Goal: Obtain resource: Download file/media

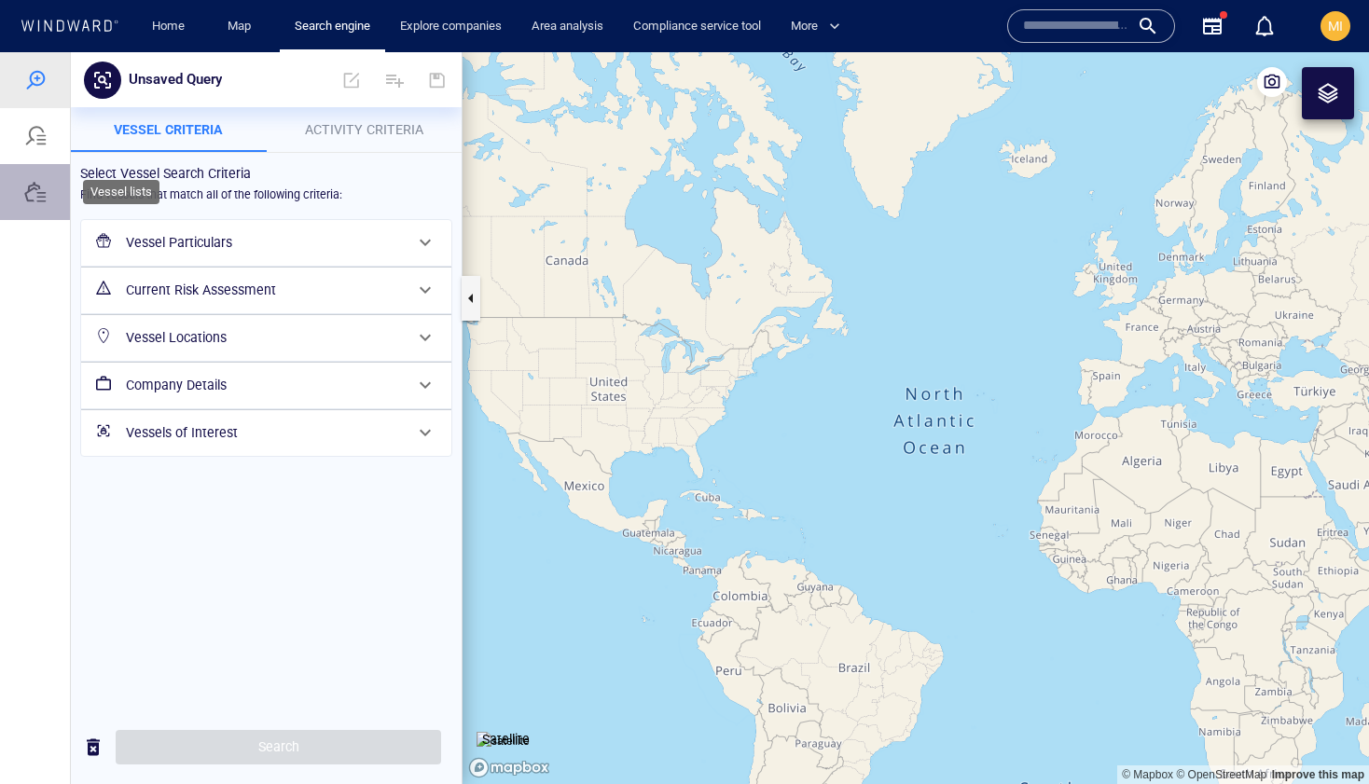
click at [32, 188] on div at bounding box center [35, 192] width 22 height 22
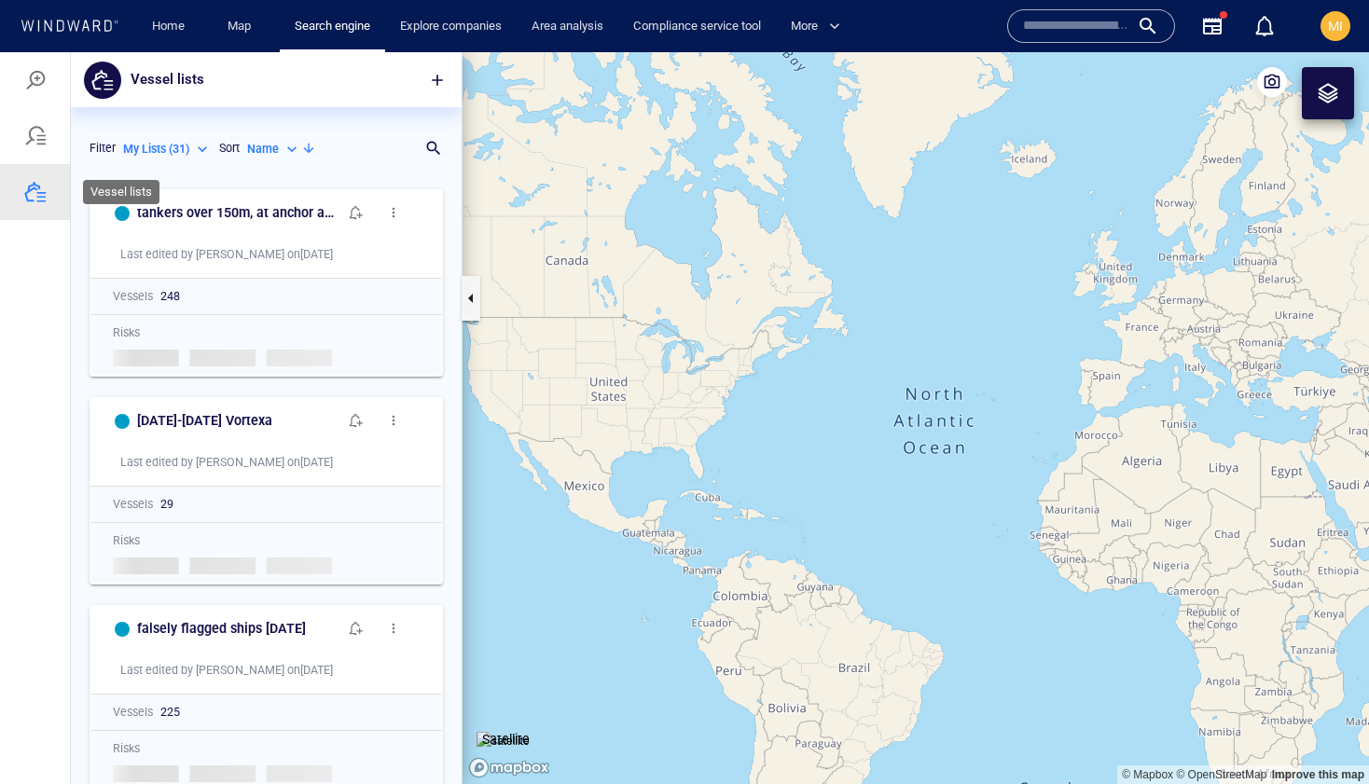
scroll to position [604, 391]
click at [427, 146] on div at bounding box center [425, 148] width 19 height 19
type input "***"
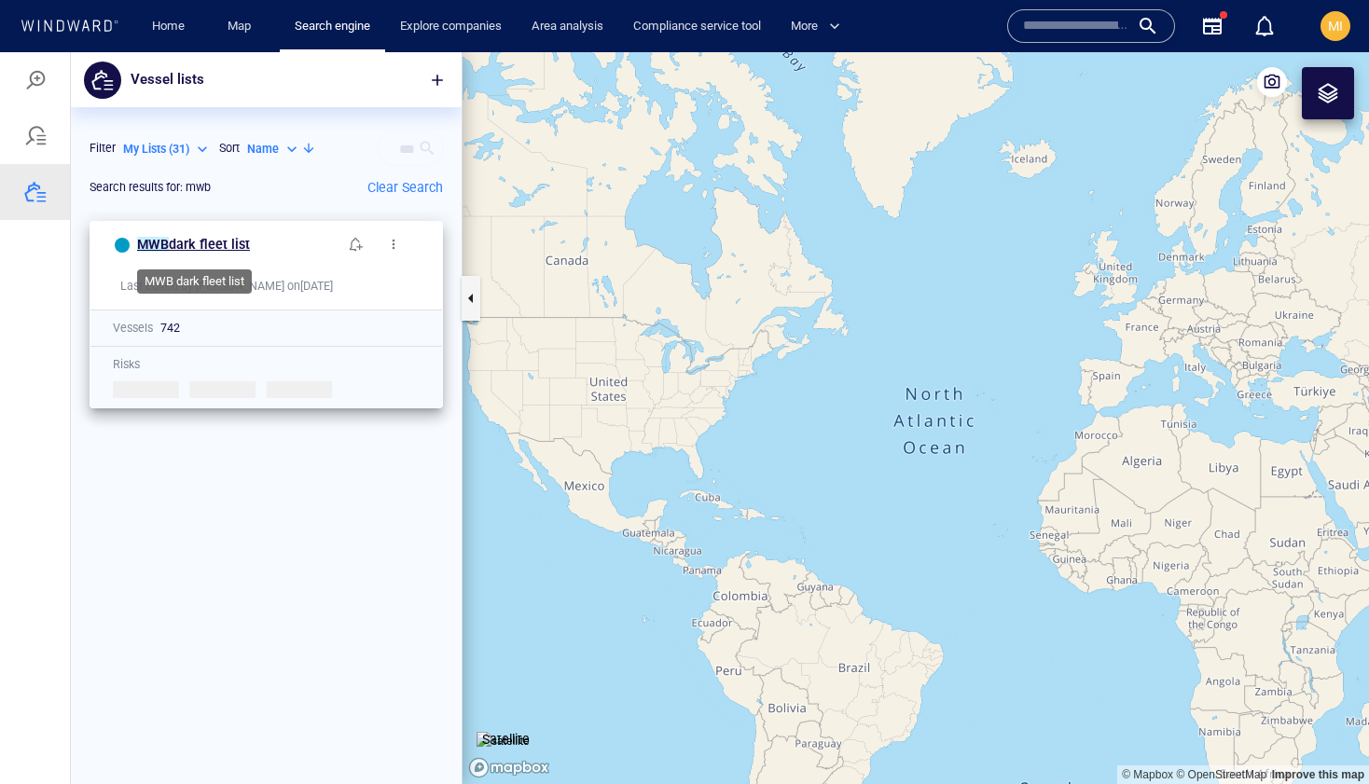
click at [230, 246] on span "dark fleet list" at bounding box center [209, 244] width 81 height 15
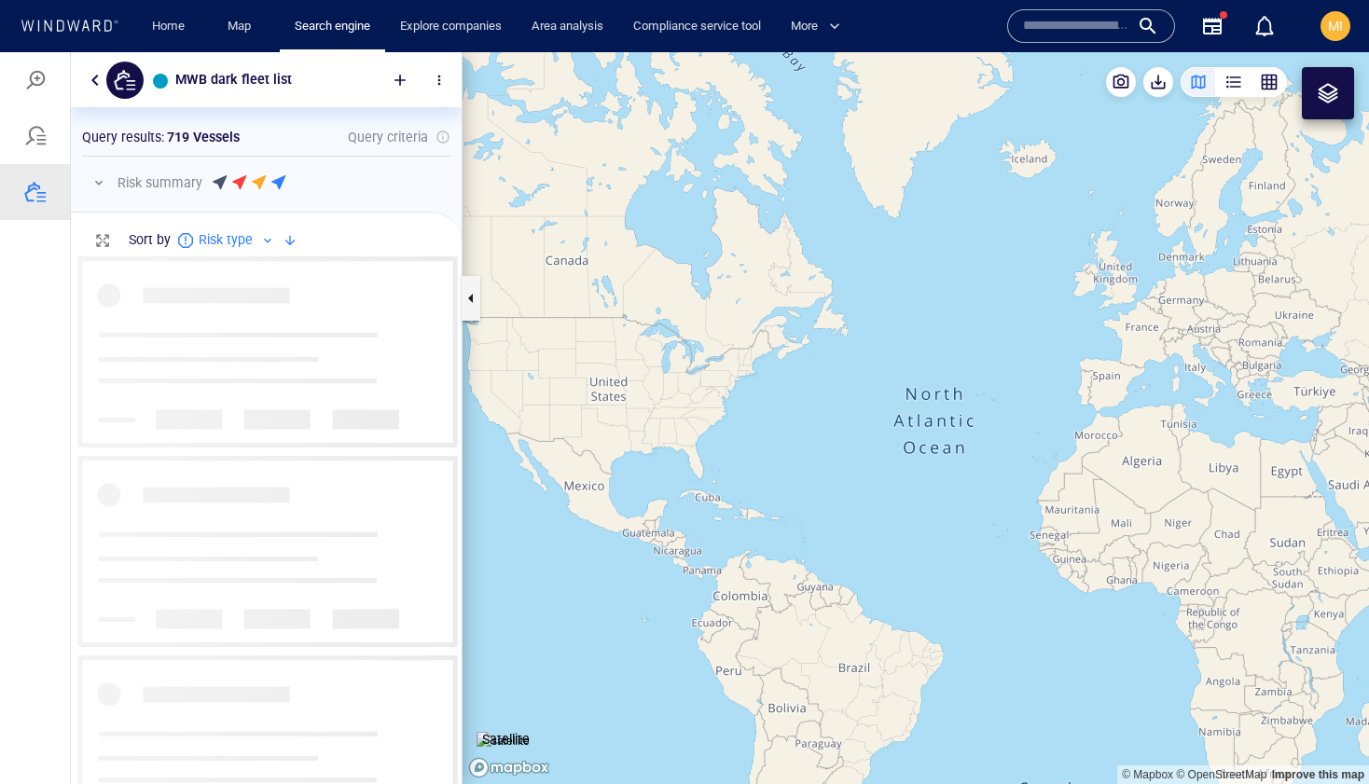
scroll to position [528, 391]
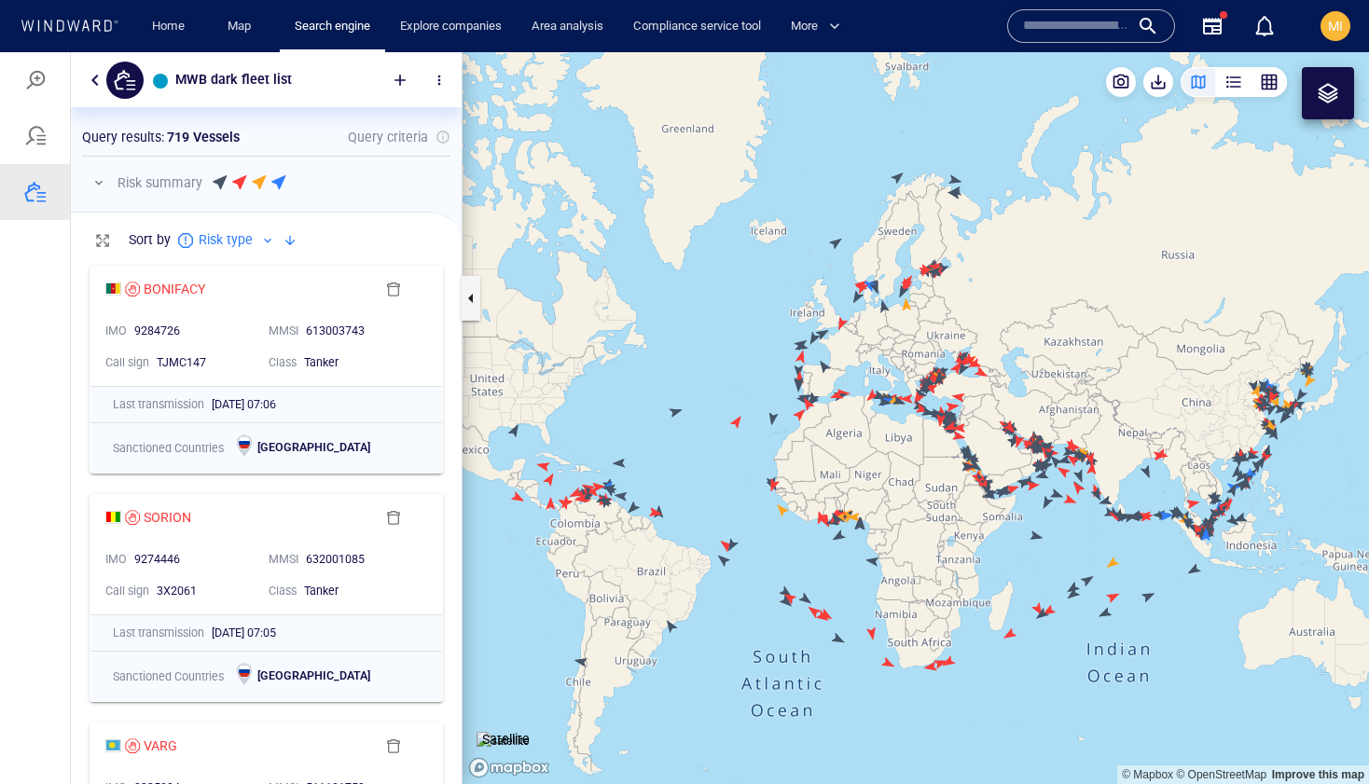
drag, startPoint x: 1006, startPoint y: 228, endPoint x: 1071, endPoint y: 230, distance: 65.3
click at [1071, 230] on canvas "Map" at bounding box center [916, 418] width 906 height 732
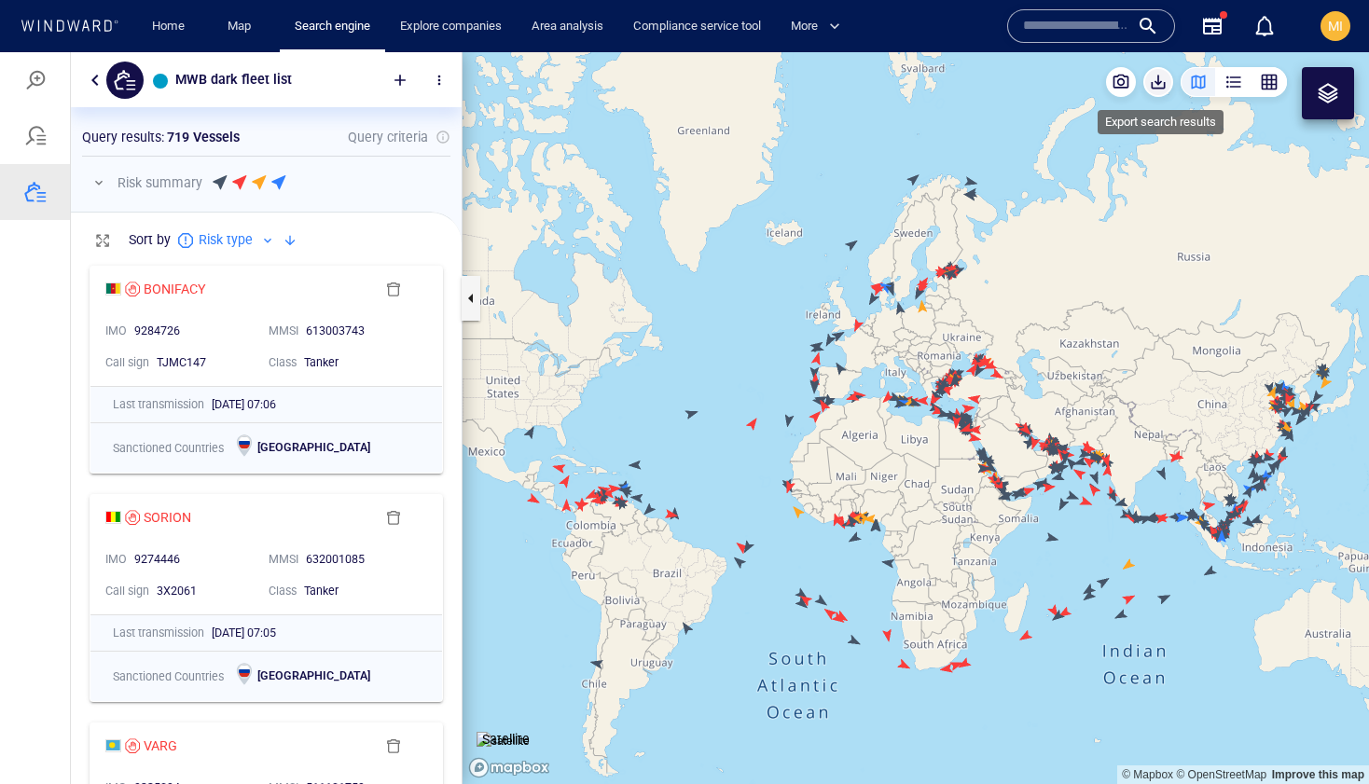
click at [1159, 83] on span "button" at bounding box center [1158, 82] width 19 height 19
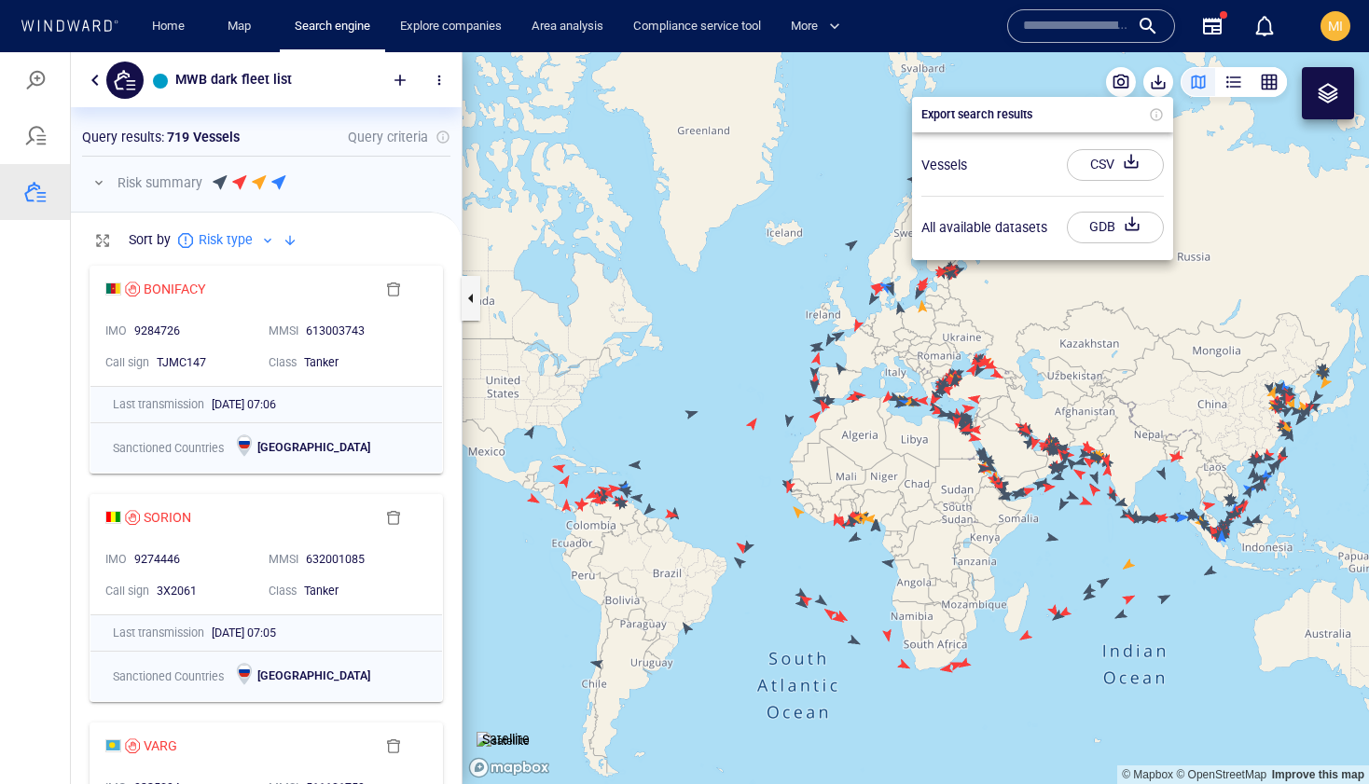
click at [1105, 165] on div "CSV" at bounding box center [1102, 164] width 32 height 31
click at [702, 289] on div at bounding box center [684, 418] width 1369 height 732
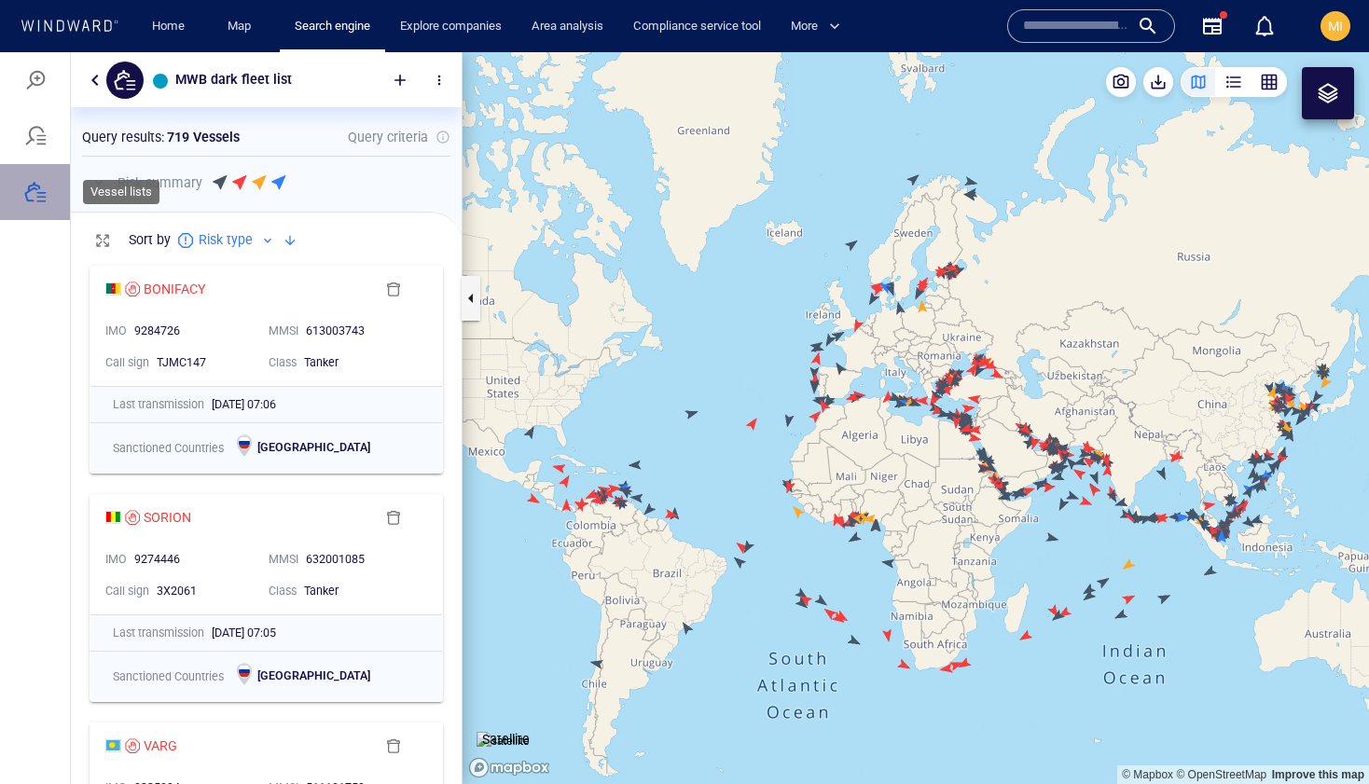
click at [30, 197] on div at bounding box center [35, 192] width 22 height 22
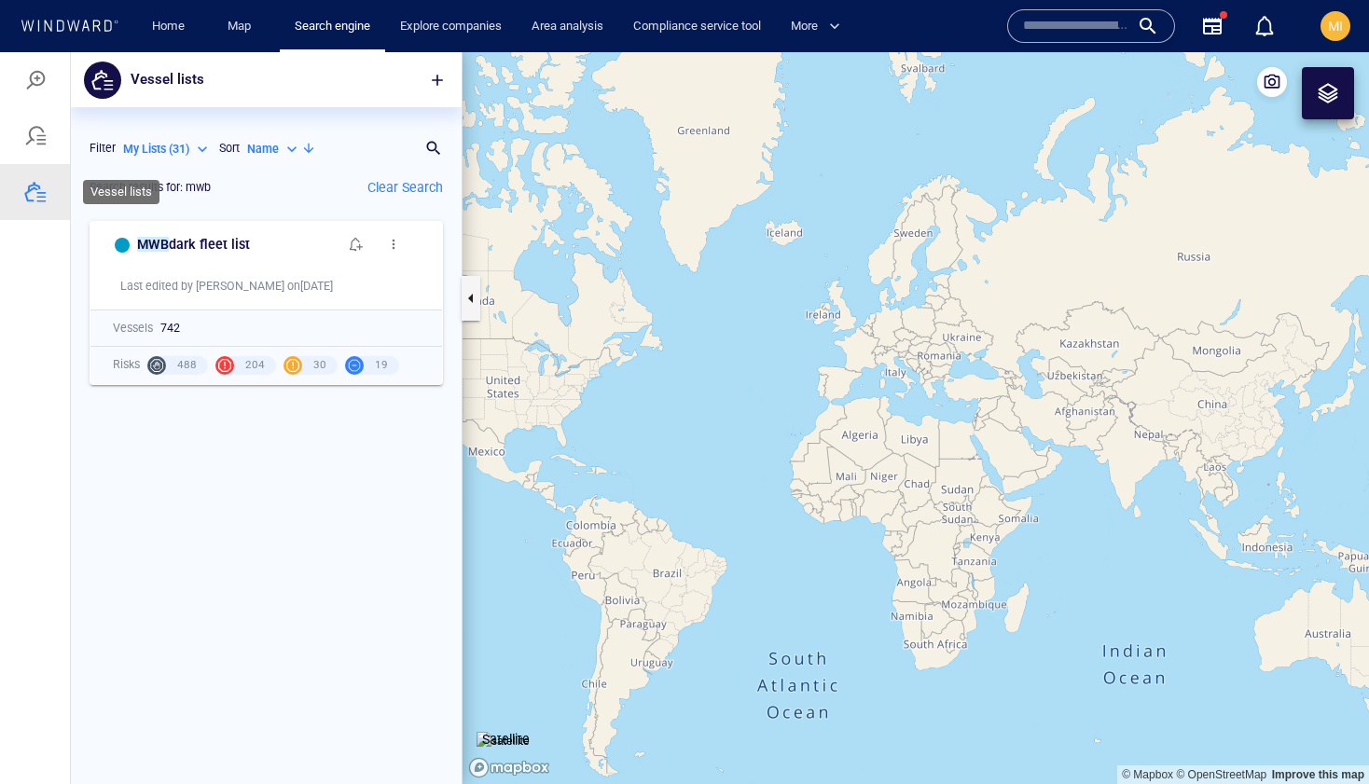
scroll to position [573, 391]
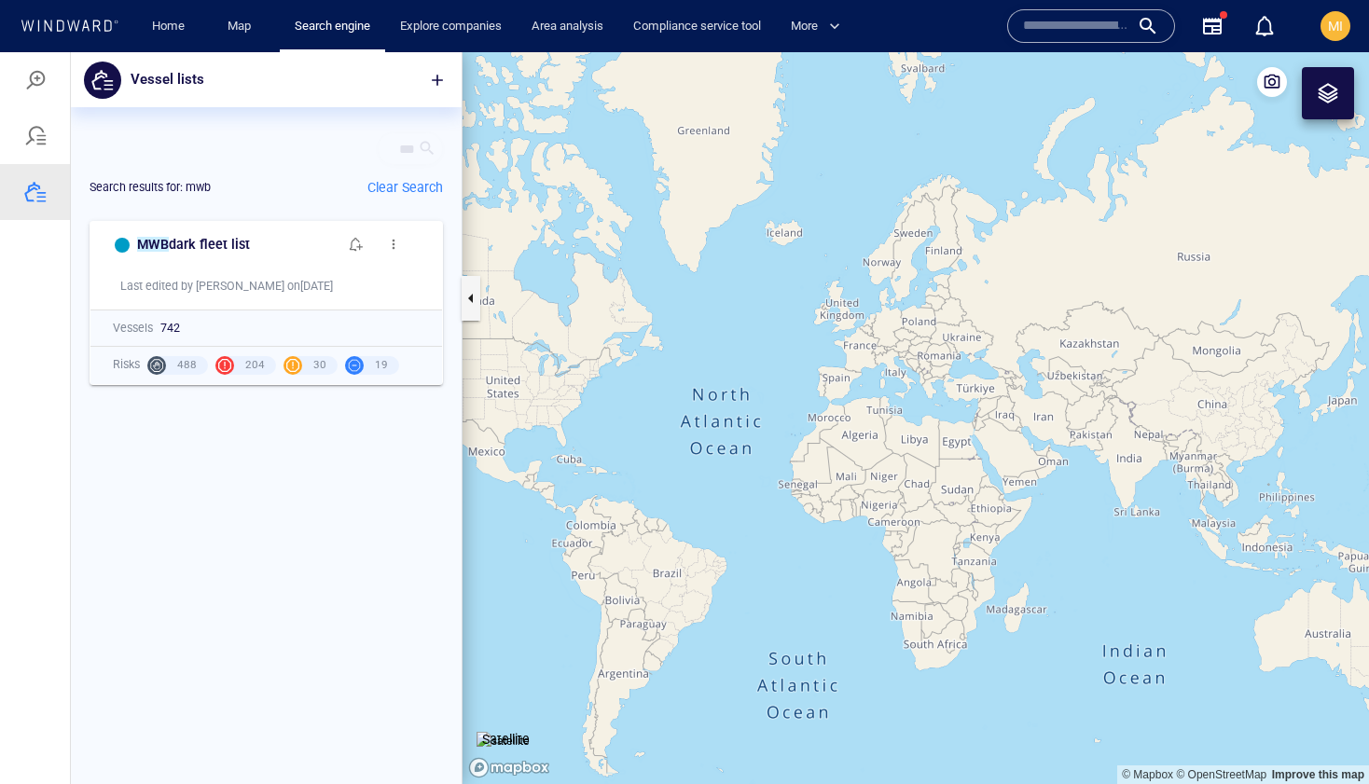
click at [435, 149] on div at bounding box center [427, 148] width 19 height 19
type input "*"
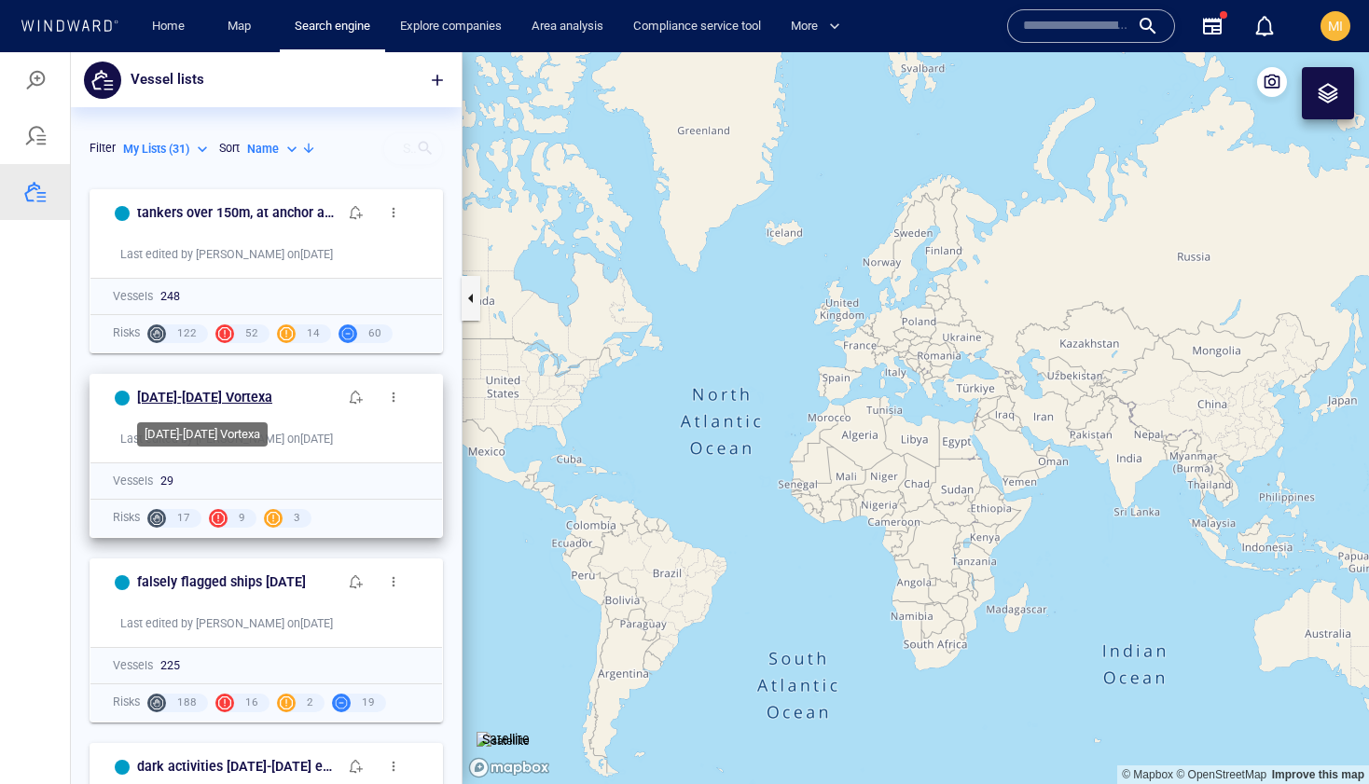
click at [230, 400] on h6 "[DATE]-[DATE] Vortexa" at bounding box center [204, 397] width 135 height 23
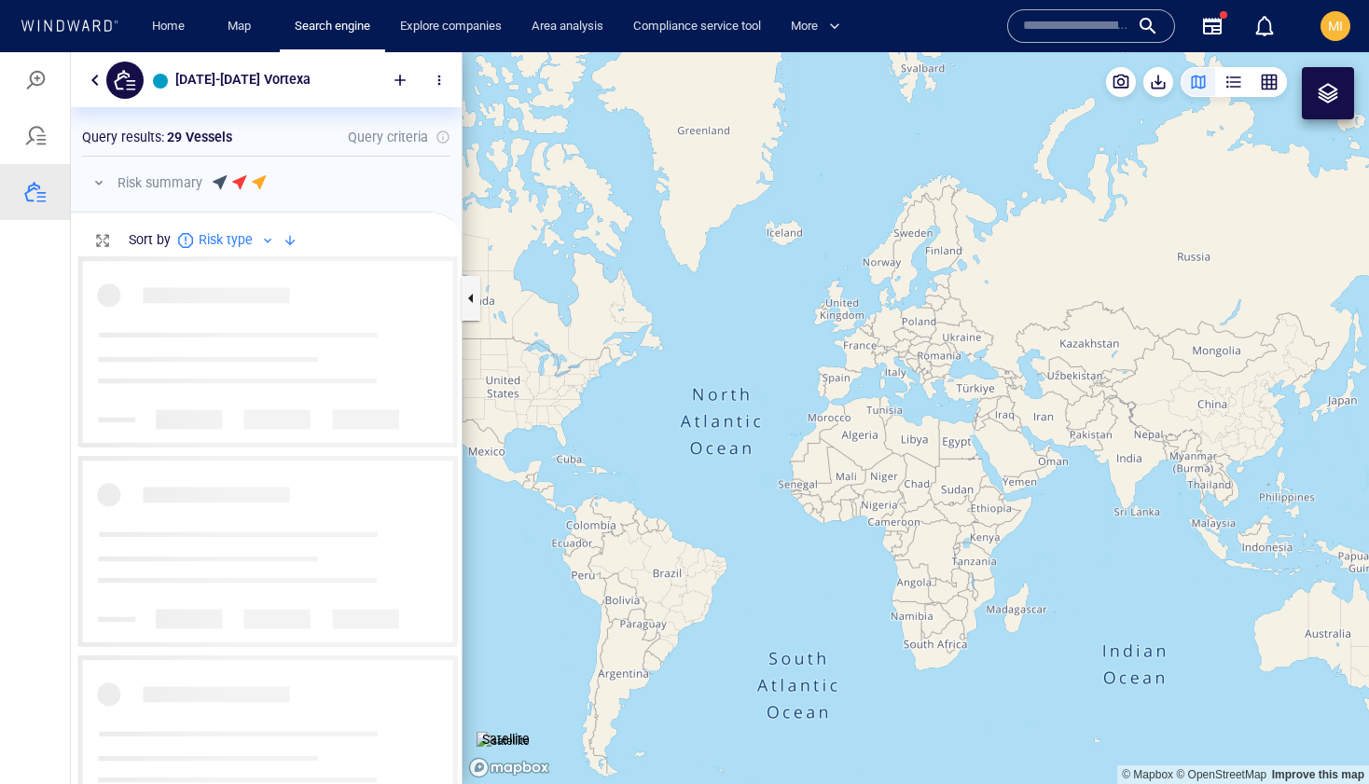
scroll to position [528, 391]
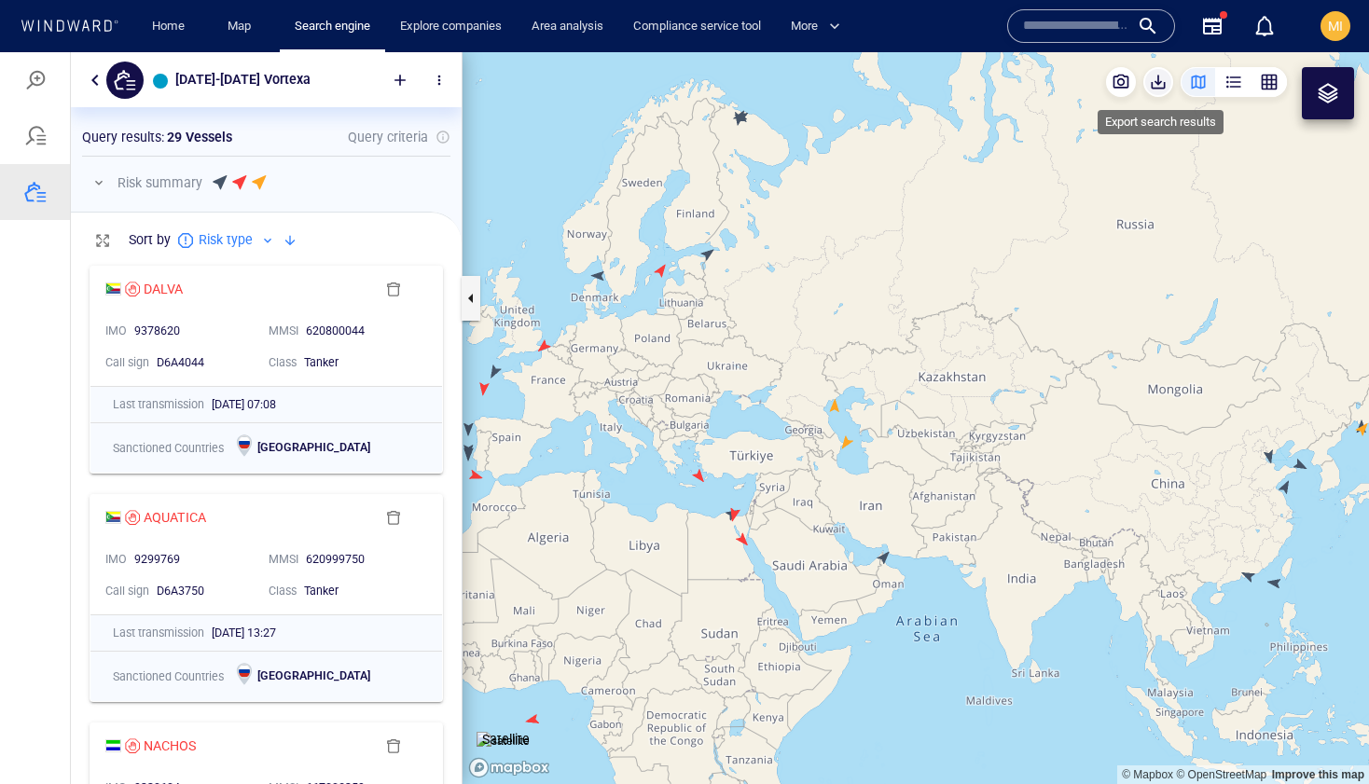
click at [1156, 85] on span "button" at bounding box center [1158, 82] width 19 height 19
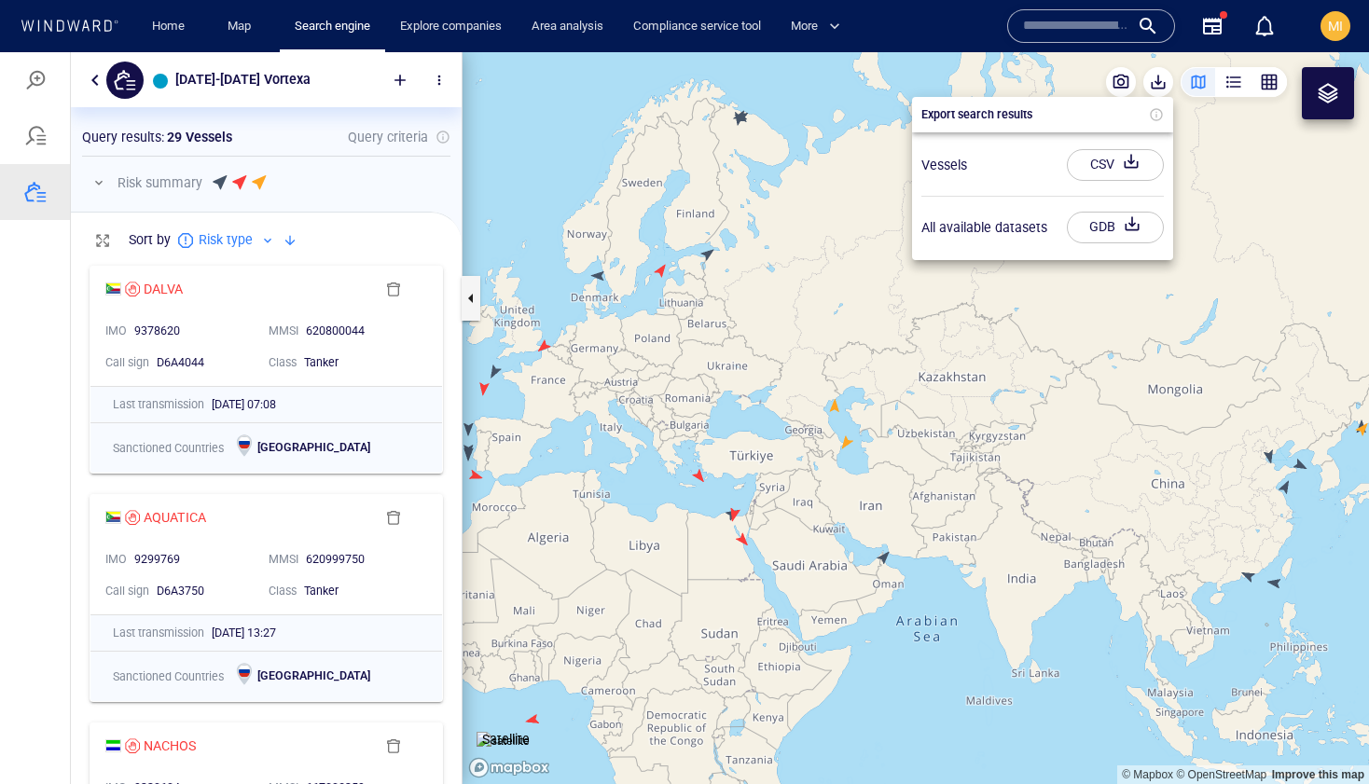
click at [1102, 167] on div "CSV" at bounding box center [1102, 164] width 32 height 31
